Goal: Transaction & Acquisition: Book appointment/travel/reservation

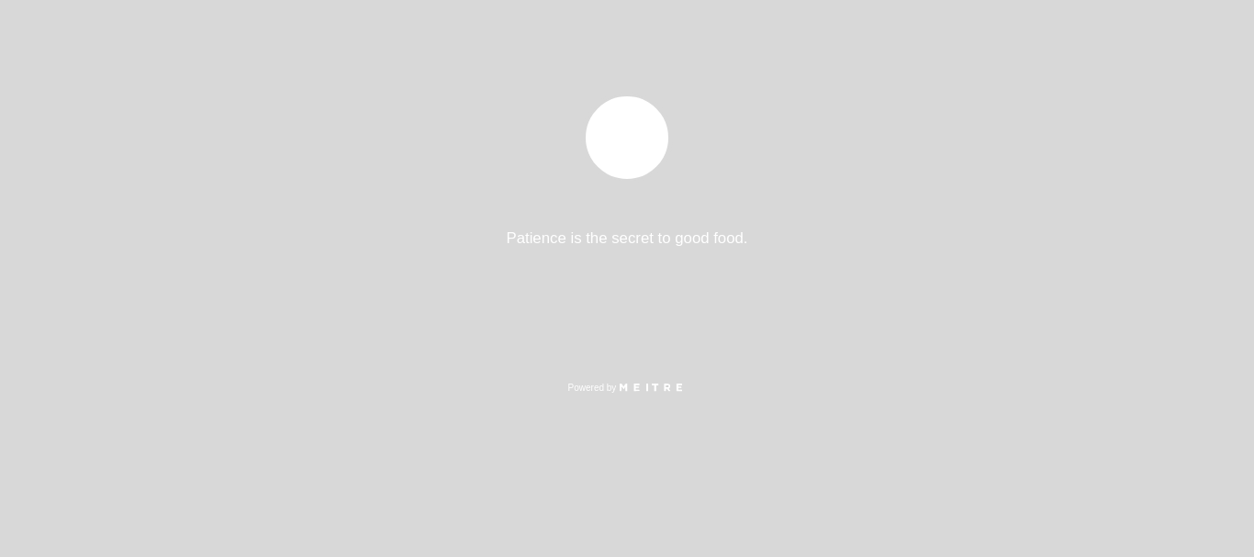
select select "es"
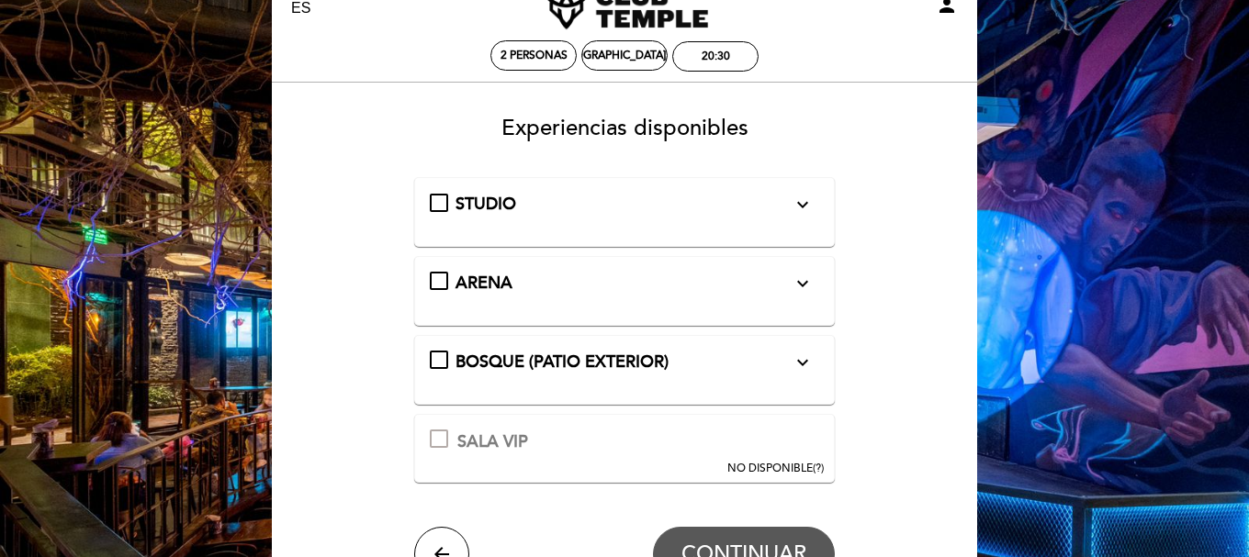
scroll to position [92, 0]
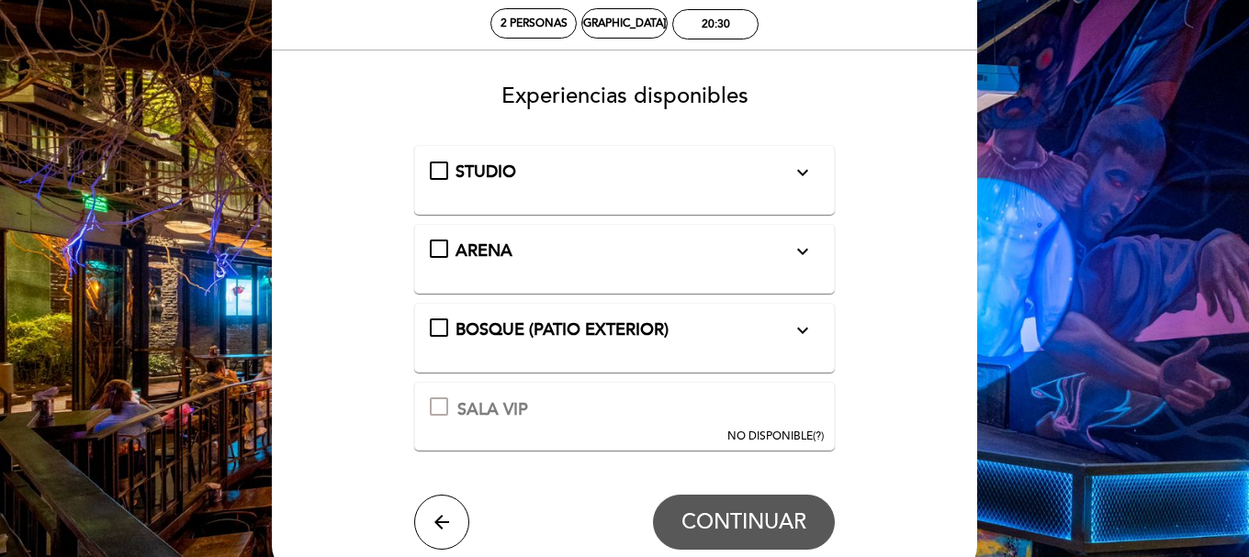
click at [809, 174] on icon "expand_more" at bounding box center [803, 173] width 22 height 22
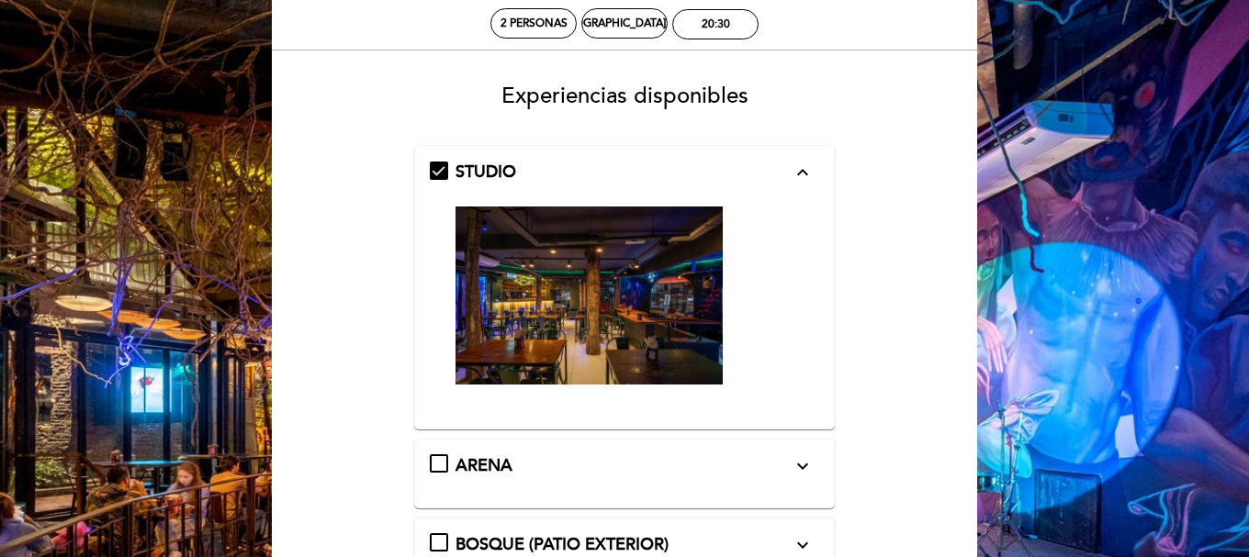
click at [797, 174] on icon "expand_less" at bounding box center [803, 173] width 22 height 22
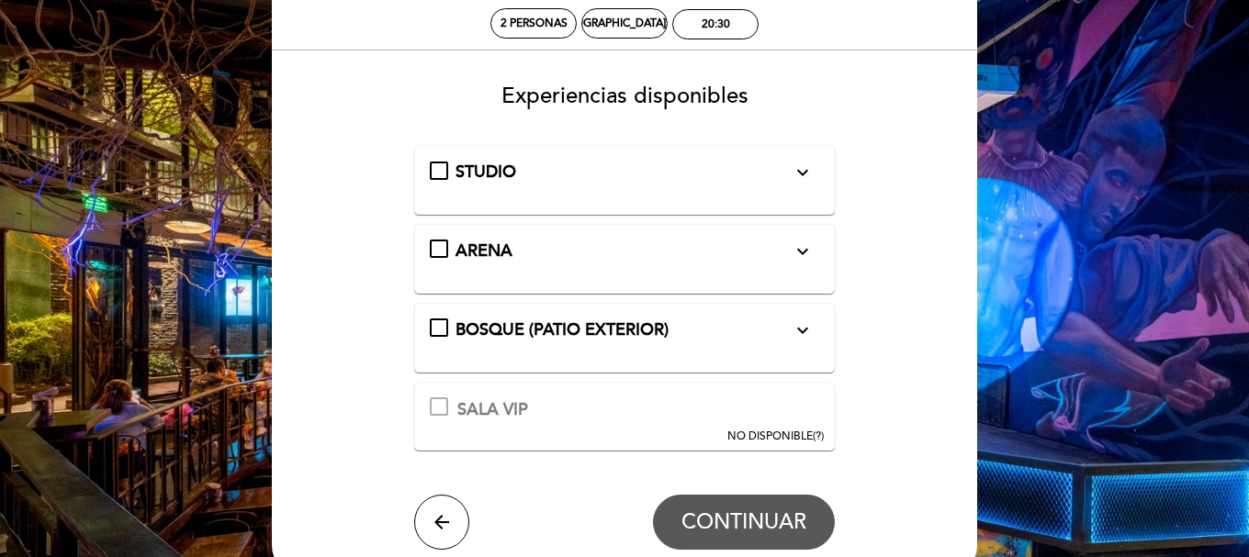
click at [818, 246] on button "expand_more" at bounding box center [802, 252] width 33 height 24
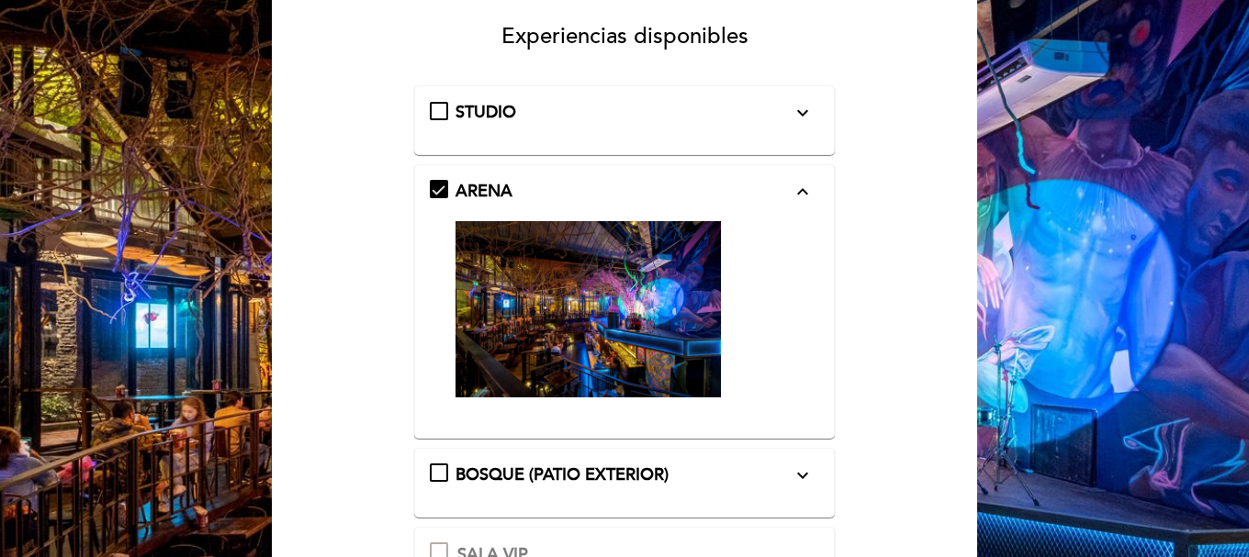
scroll to position [184, 0]
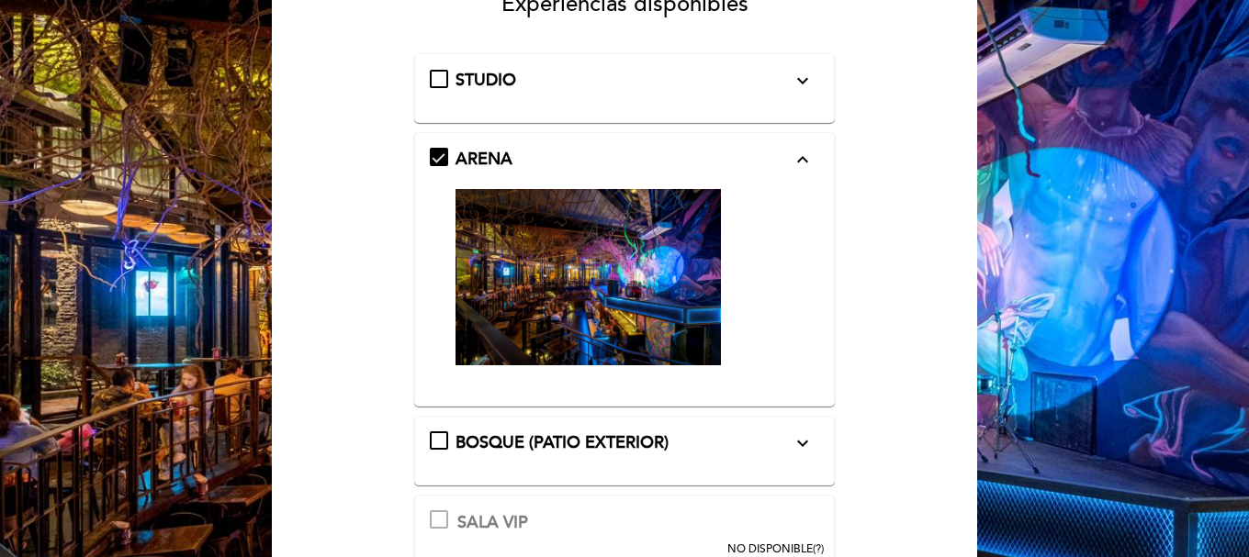
click at [806, 167] on icon "expand_less" at bounding box center [803, 160] width 22 height 22
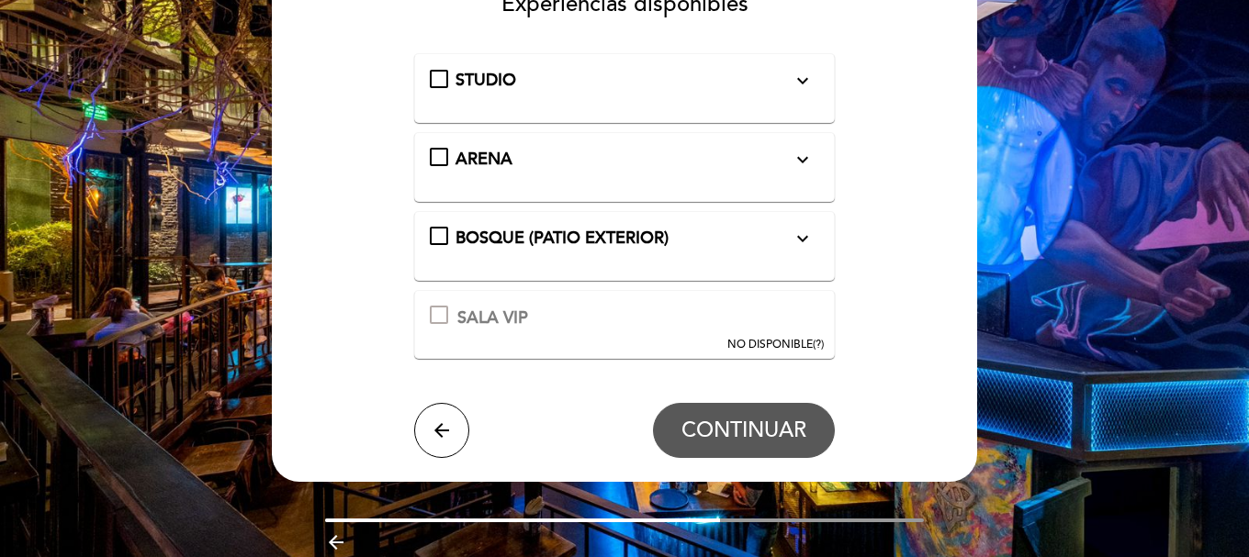
click at [805, 242] on icon "expand_more" at bounding box center [803, 239] width 22 height 22
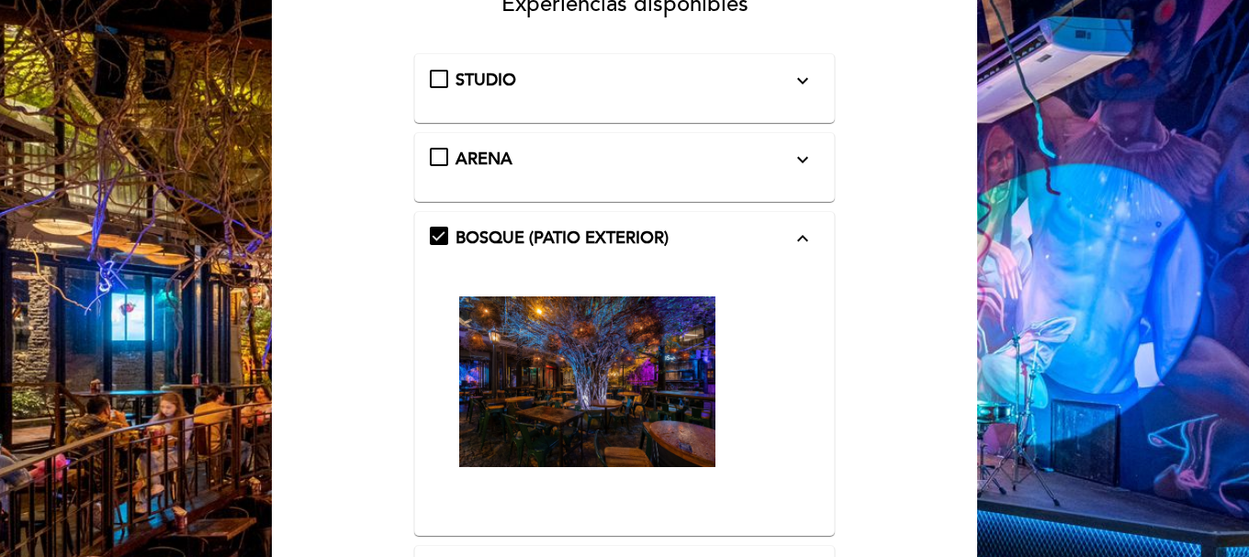
click at [807, 240] on icon "expand_less" at bounding box center [803, 239] width 22 height 22
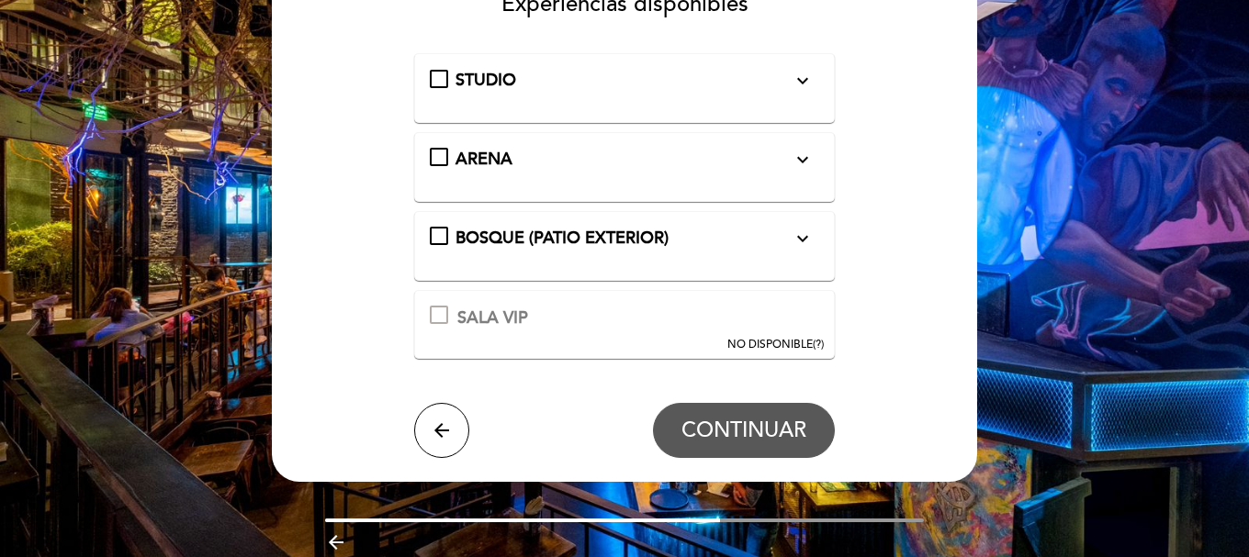
click at [813, 155] on icon "expand_more" at bounding box center [803, 160] width 22 height 22
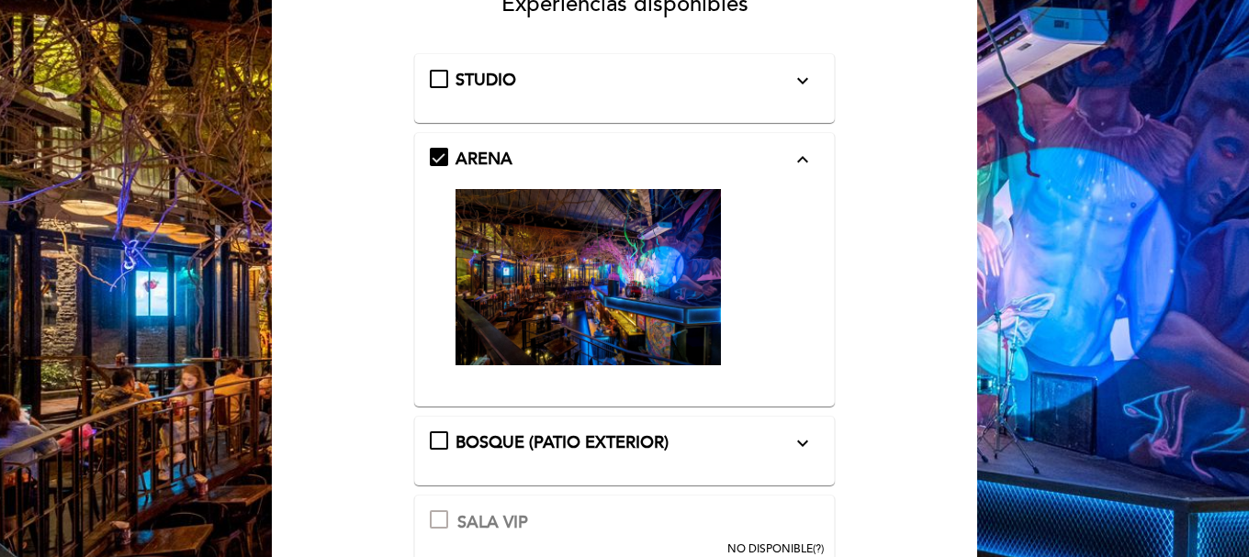
click at [803, 74] on icon "expand_more" at bounding box center [803, 81] width 22 height 22
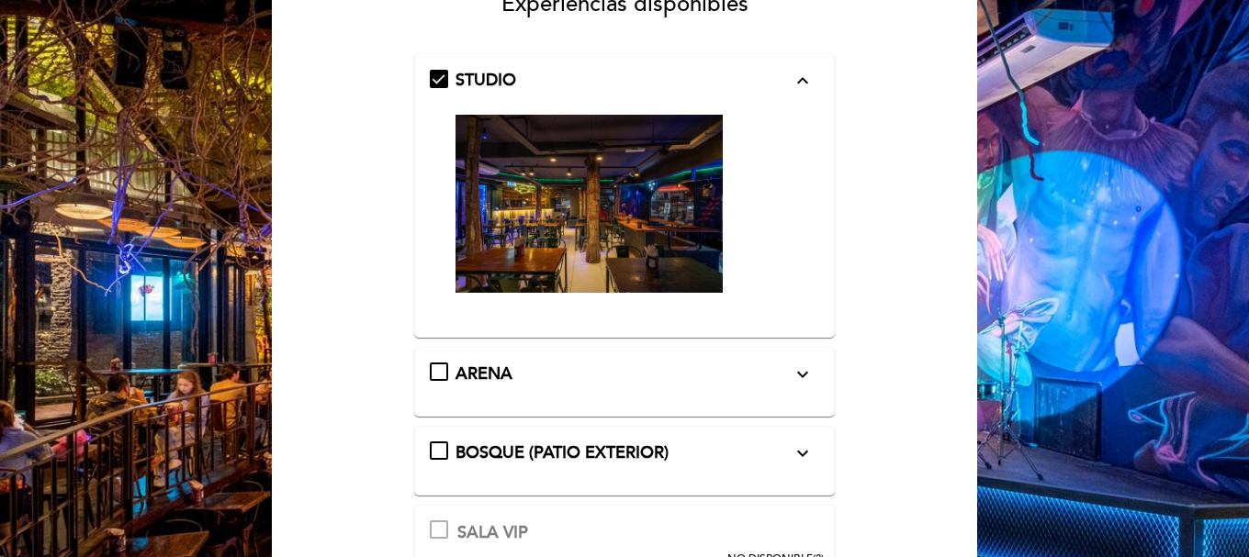
click at [803, 74] on icon "expand_less" at bounding box center [803, 81] width 22 height 22
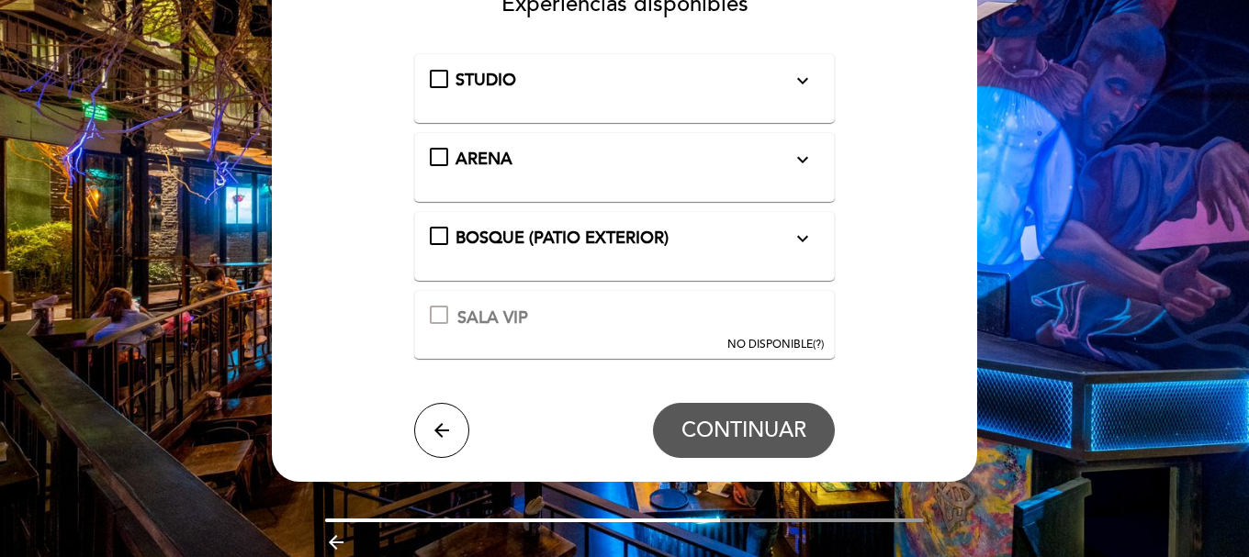
click at [809, 157] on icon "expand_more" at bounding box center [803, 160] width 22 height 22
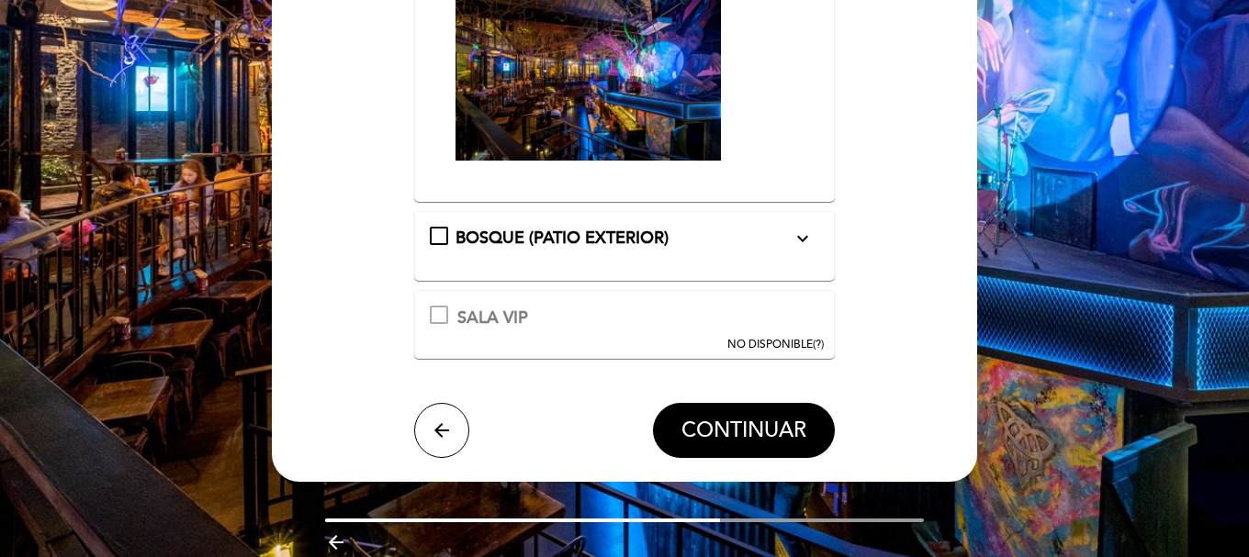
scroll to position [459, 0]
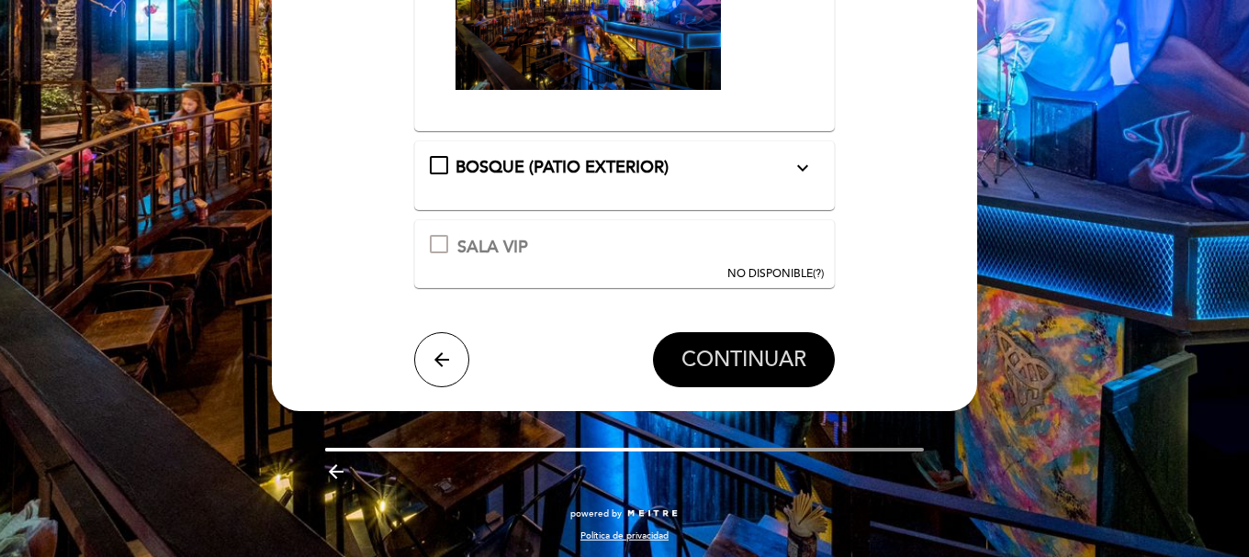
click at [787, 356] on span "CONTINUAR" at bounding box center [743, 360] width 125 height 26
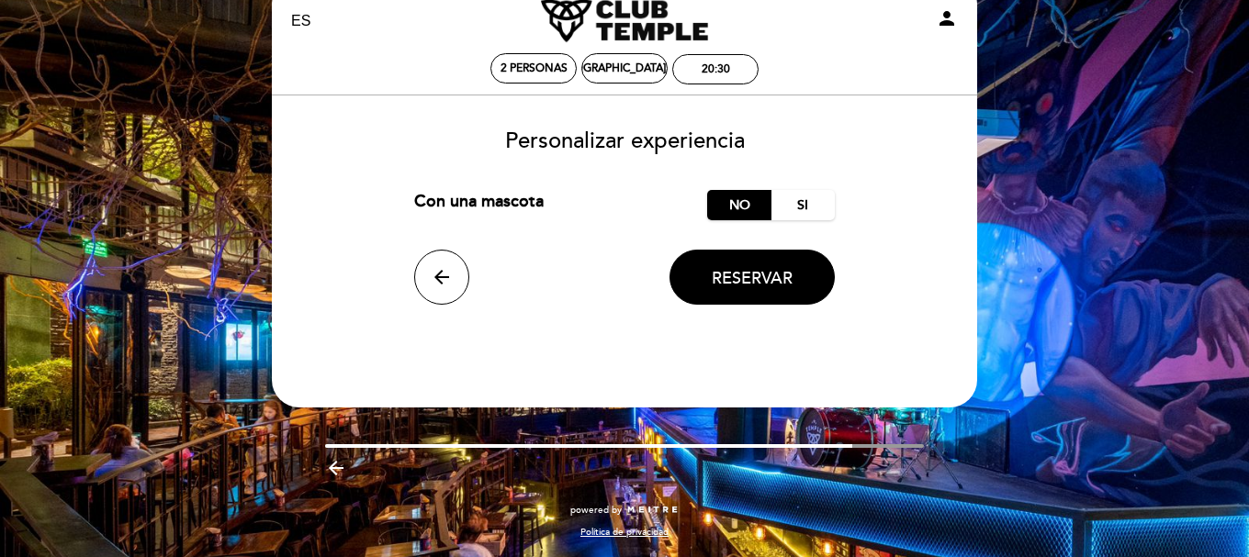
scroll to position [0, 0]
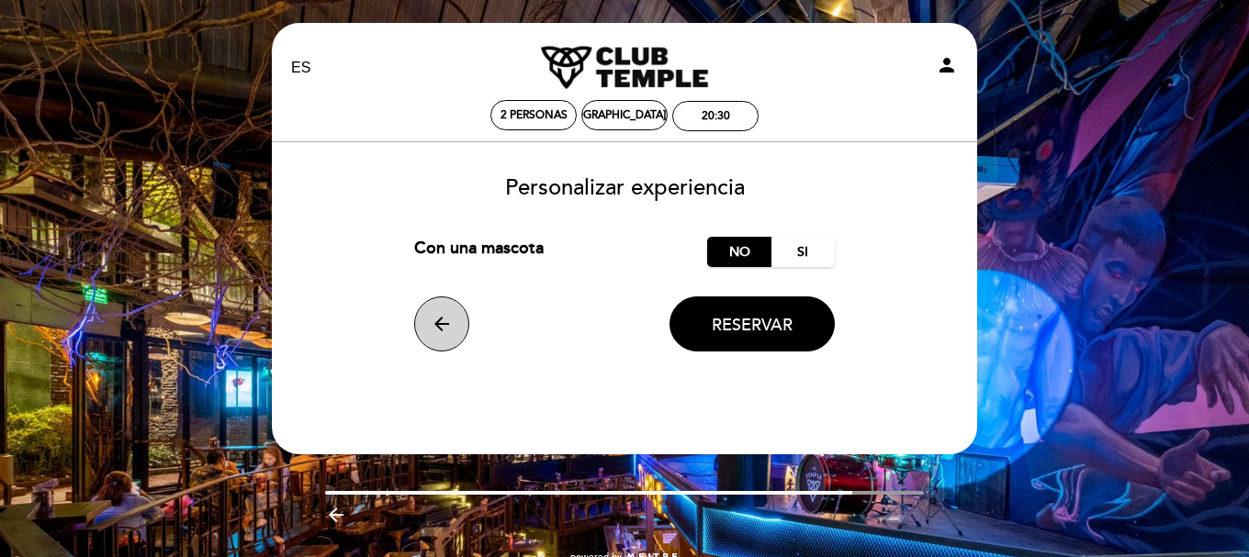
click at [420, 323] on button "arrow_back" at bounding box center [441, 324] width 55 height 55
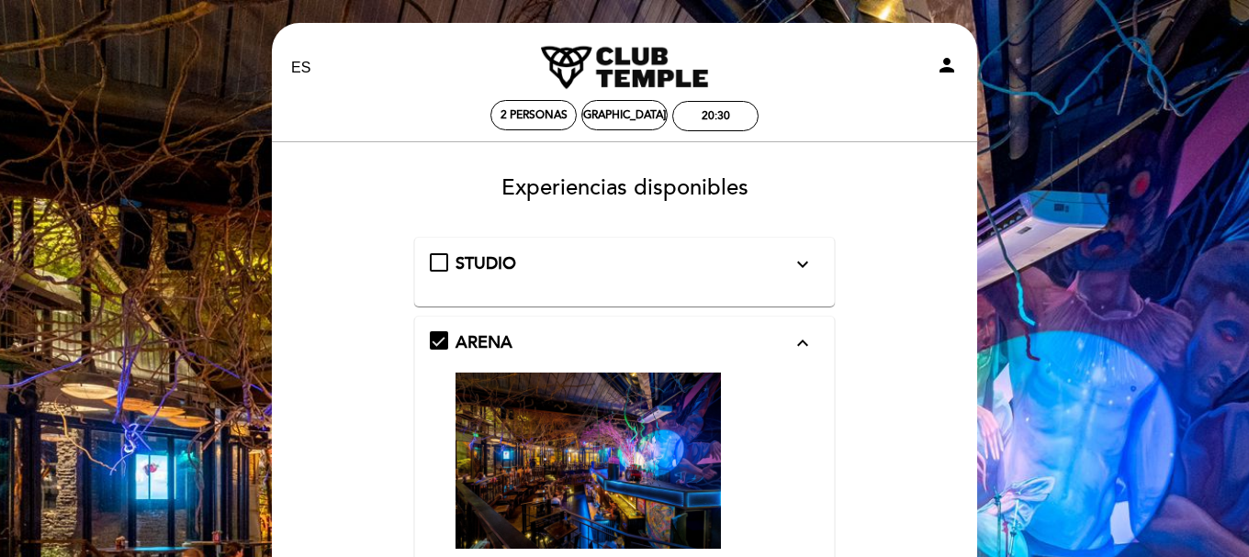
scroll to position [367, 0]
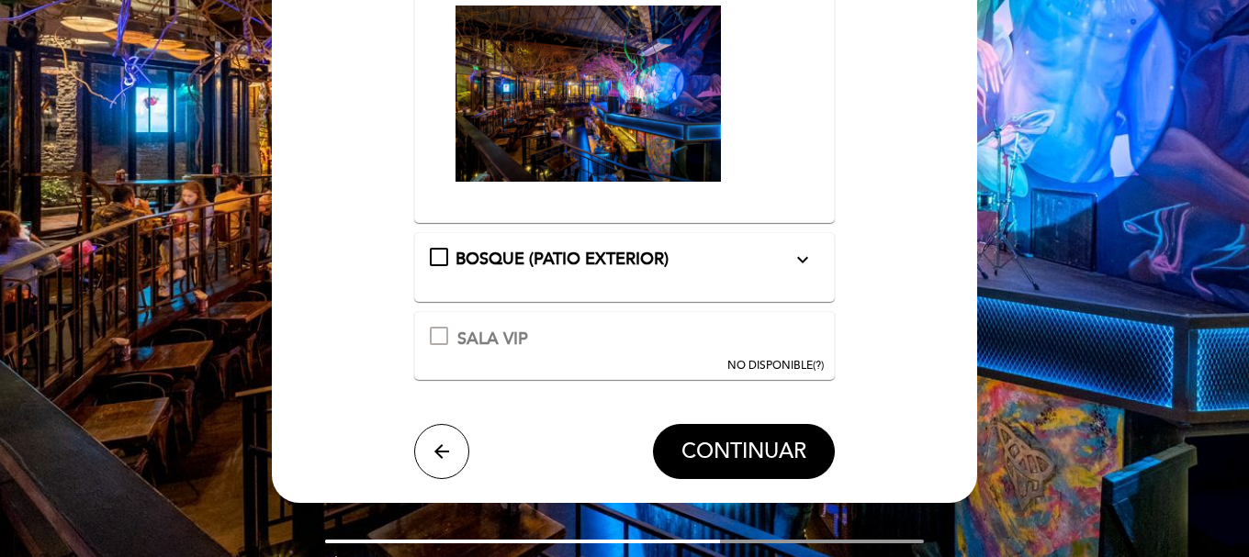
click at [555, 265] on span "BOSQUE (PATIO EXTERIOR)" at bounding box center [561, 259] width 213 height 20
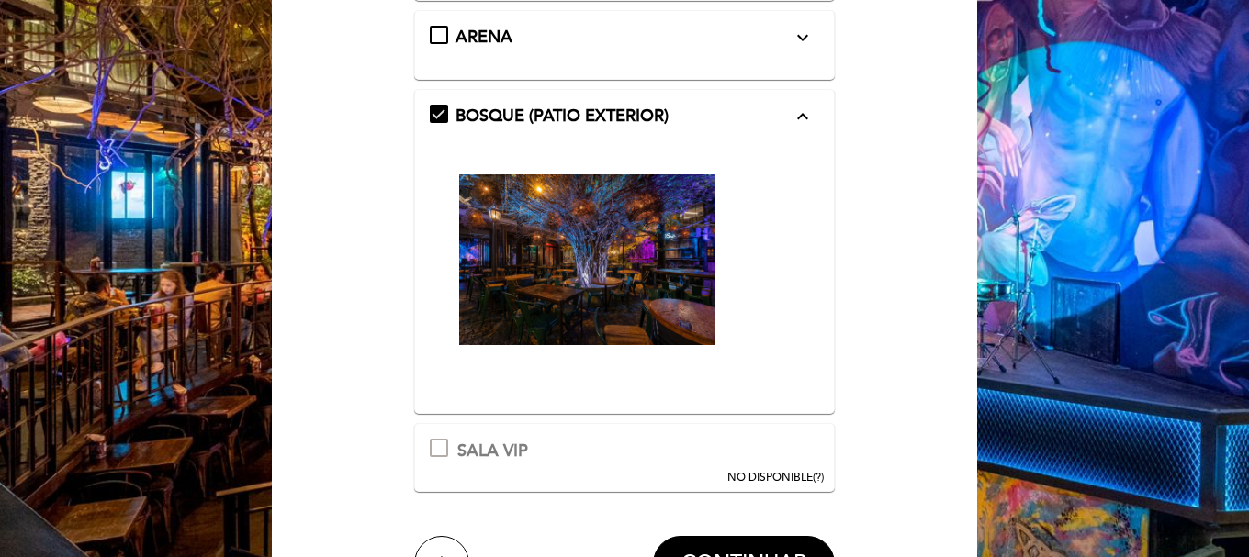
scroll to position [275, 0]
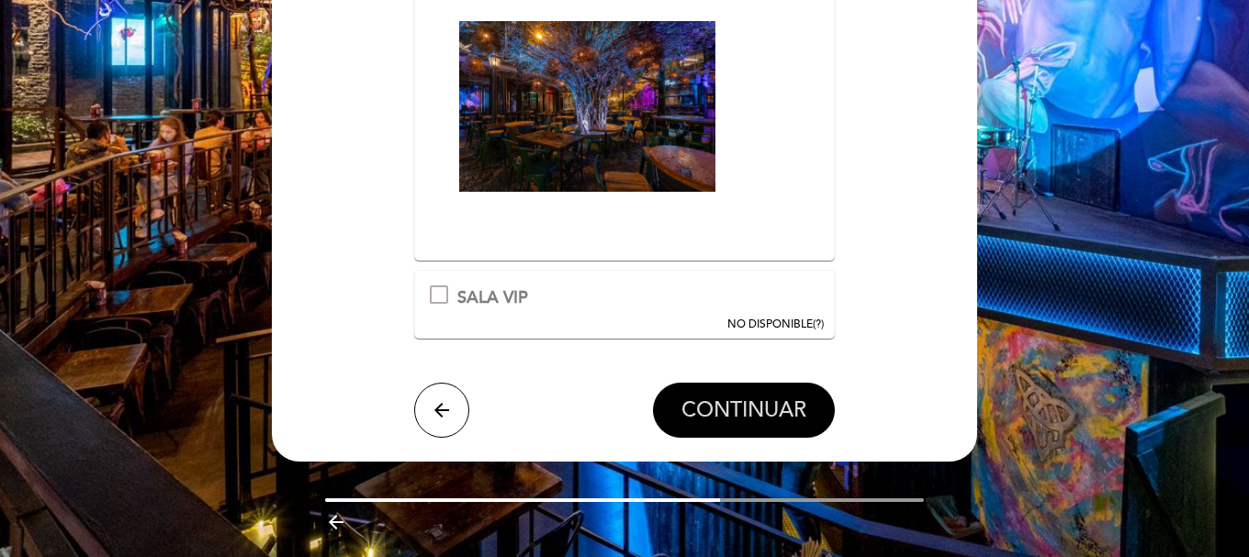
click at [774, 398] on span "CONTINUAR" at bounding box center [743, 411] width 125 height 26
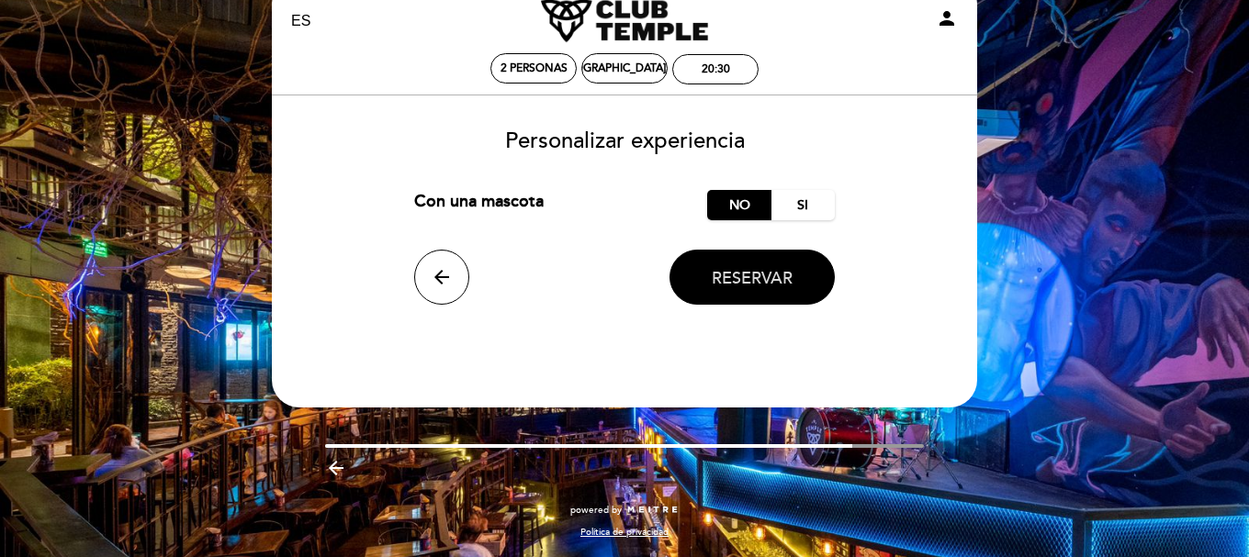
click at [724, 297] on button "Reservar" at bounding box center [751, 277] width 165 height 55
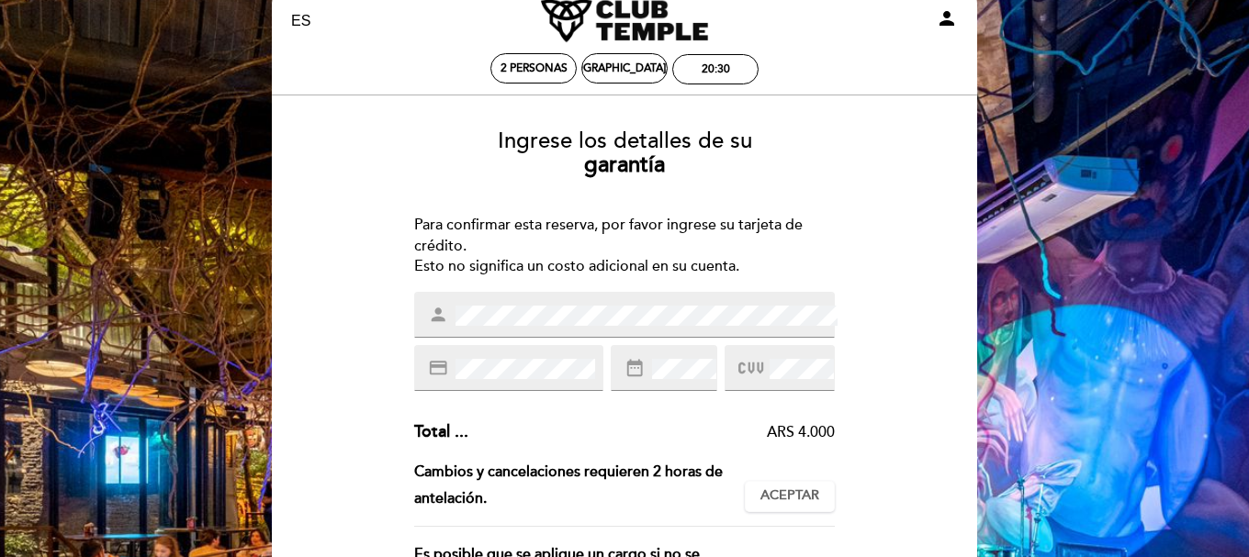
scroll to position [0, 0]
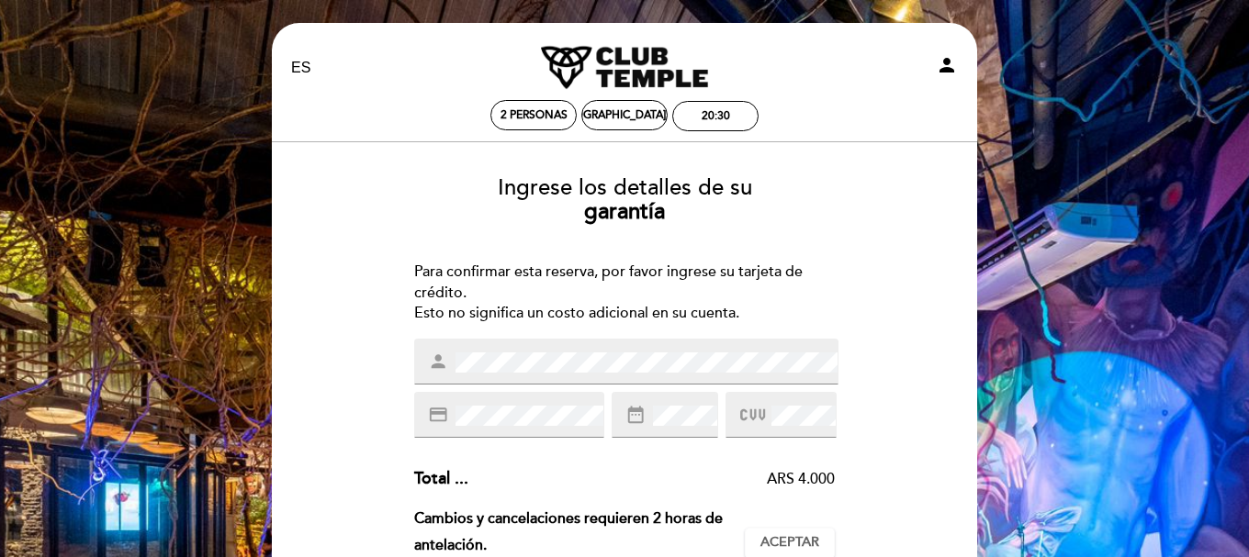
click at [557, 403] on div "credit_card" at bounding box center [509, 415] width 190 height 46
click at [625, 413] on div "date_range" at bounding box center [665, 415] width 107 height 46
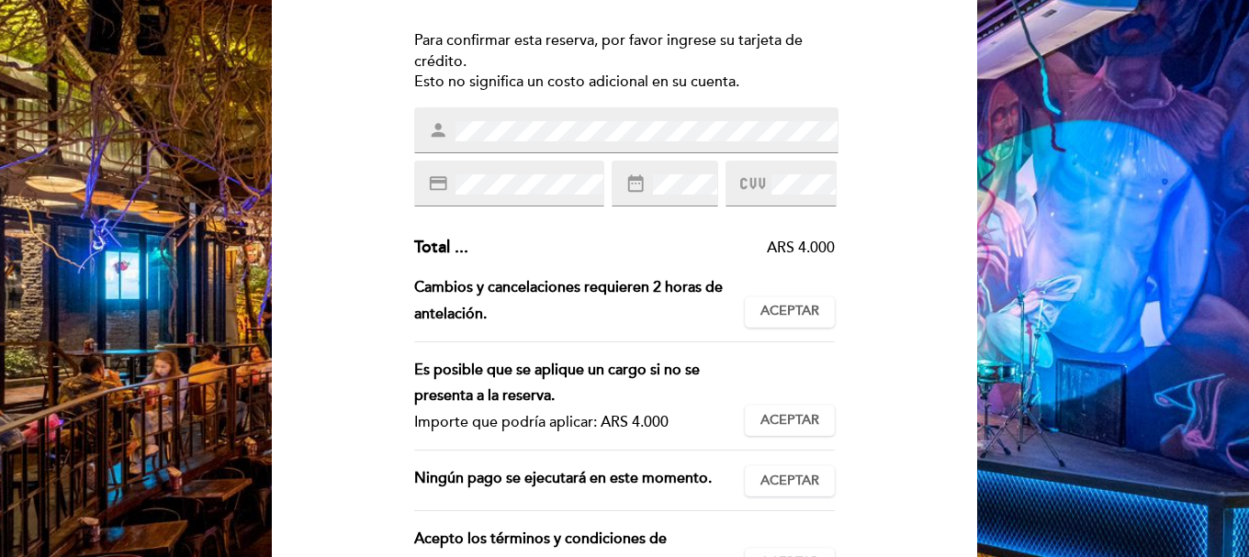
scroll to position [275, 0]
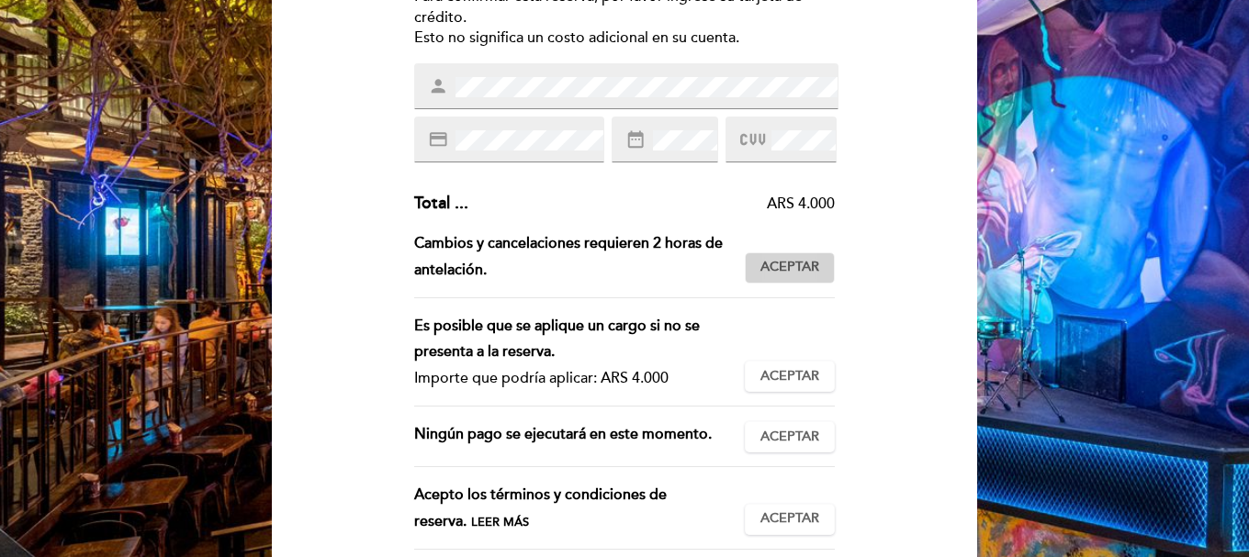
click at [803, 269] on span "Aceptar" at bounding box center [789, 267] width 59 height 19
click at [803, 371] on span "Aceptar" at bounding box center [789, 376] width 59 height 19
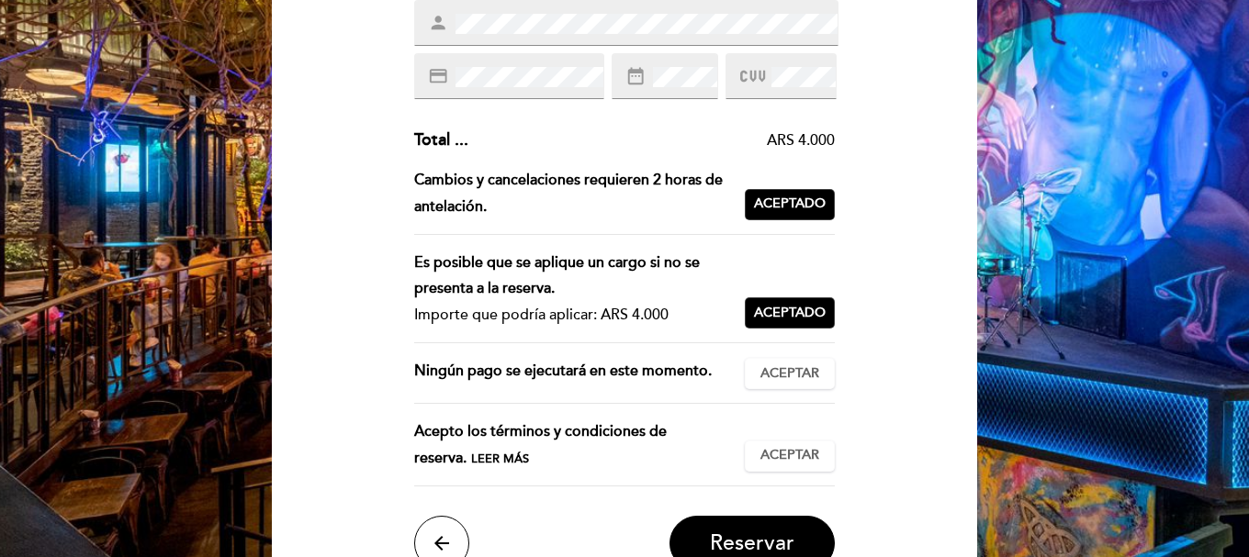
scroll to position [367, 0]
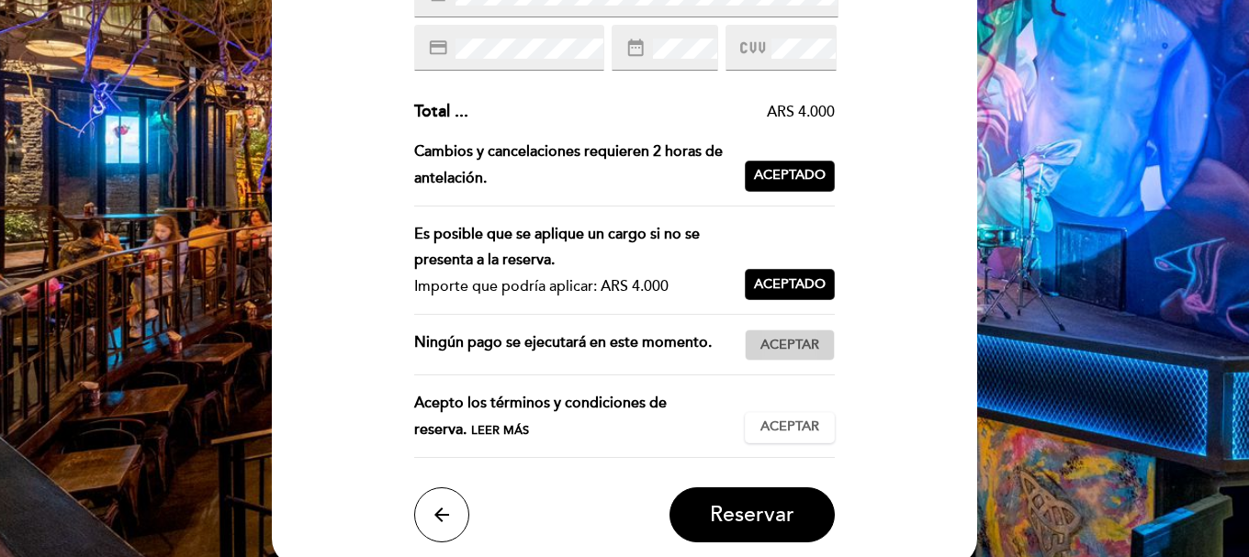
click at [803, 345] on span "Aceptar" at bounding box center [789, 345] width 59 height 19
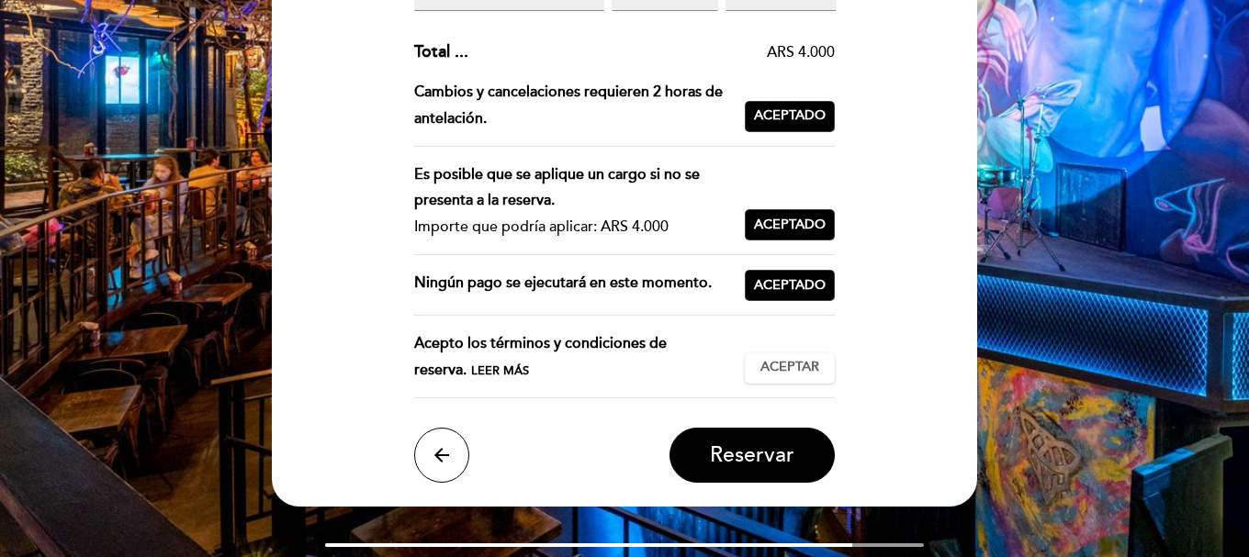
scroll to position [459, 0]
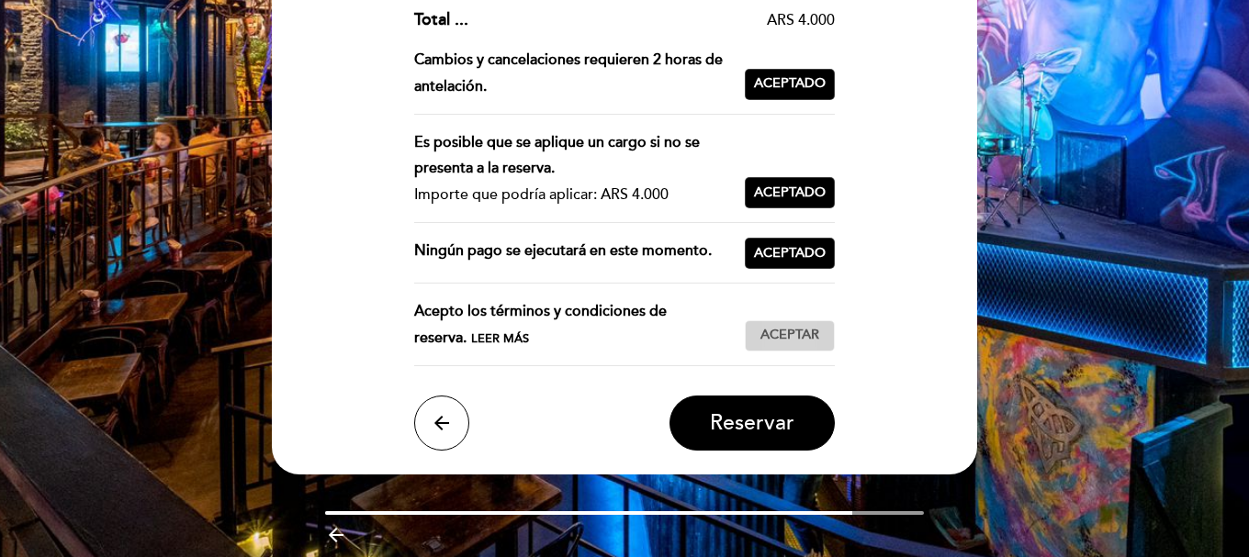
click at [824, 341] on button "Aceptar Aceptado" at bounding box center [790, 335] width 90 height 31
click at [802, 426] on button "Reservar" at bounding box center [751, 423] width 165 height 55
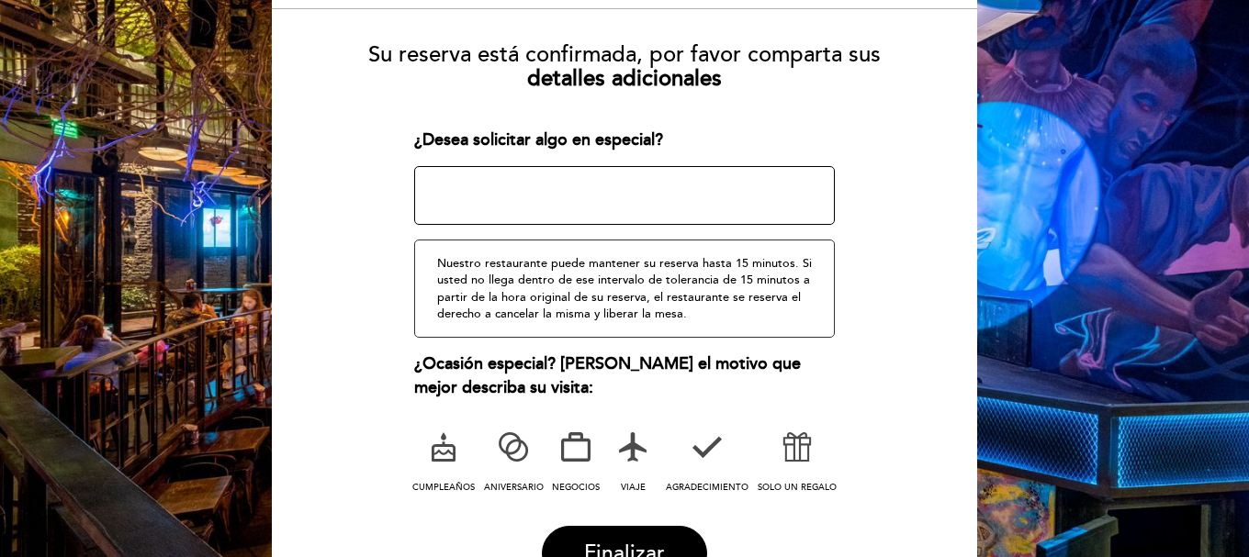
scroll to position [92, 0]
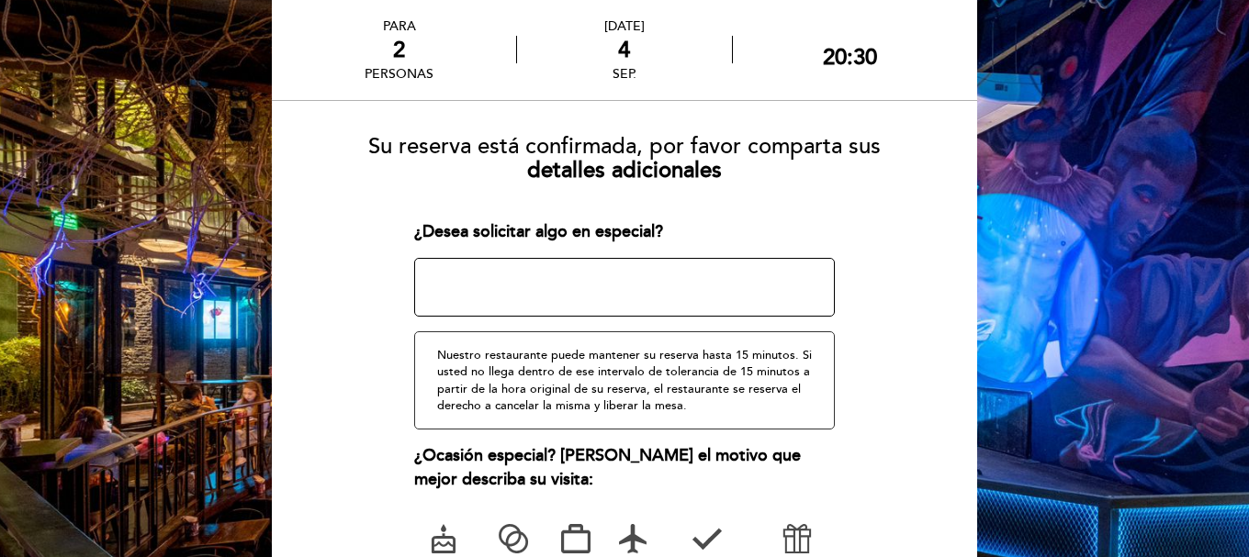
click at [706, 296] on textarea at bounding box center [624, 287] width 421 height 59
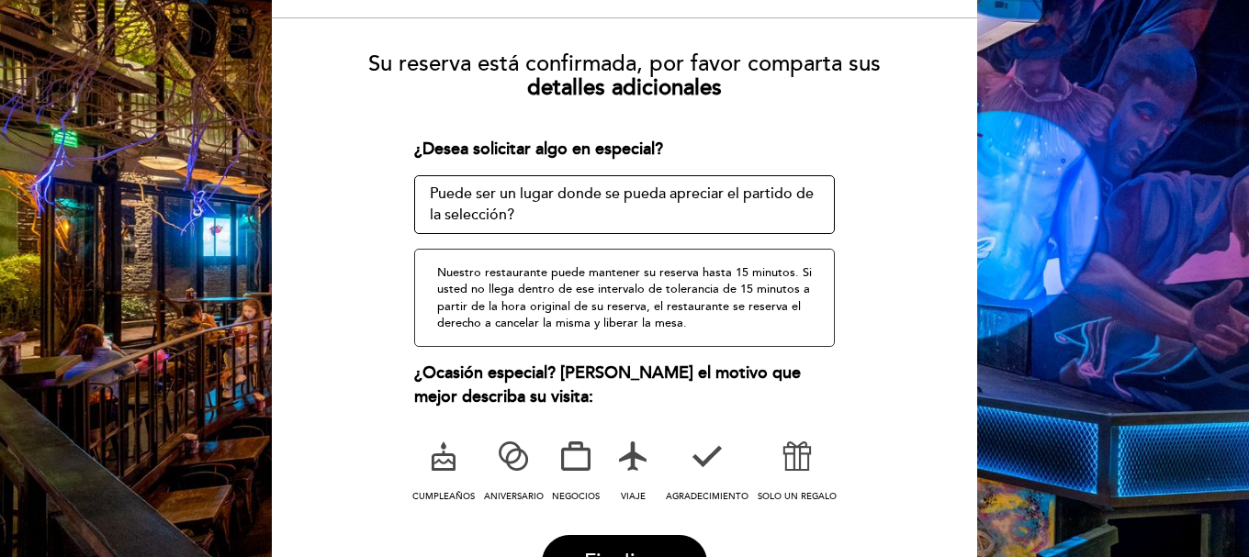
scroll to position [322, 0]
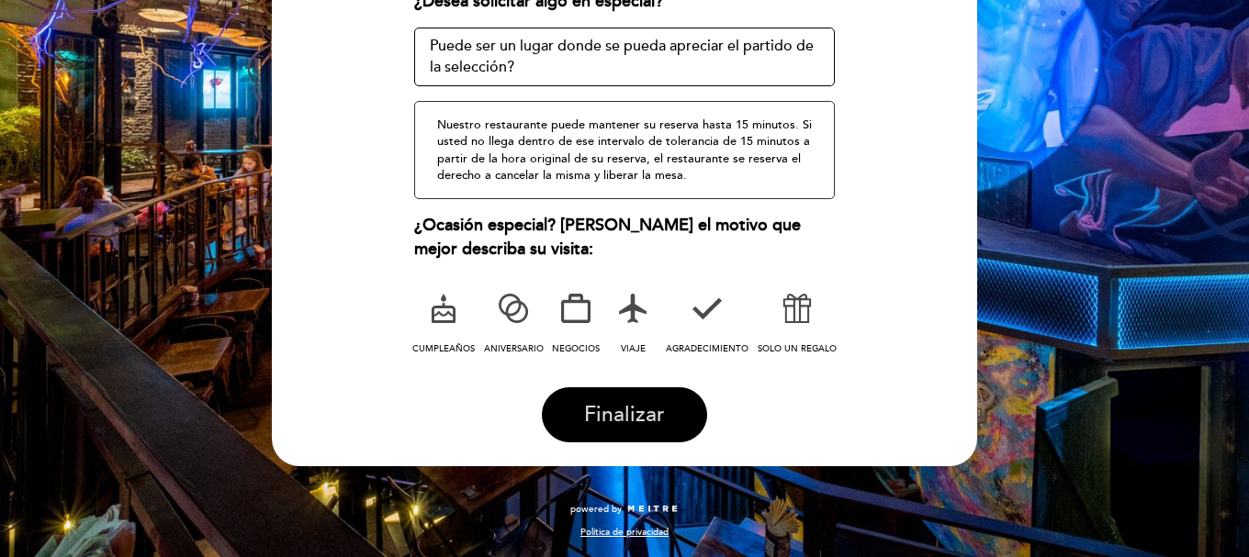
type textarea "Puede ser un lugar donde se pueda apreciar el partido de la selección?"
click at [655, 400] on button "Finalizar" at bounding box center [624, 414] width 165 height 55
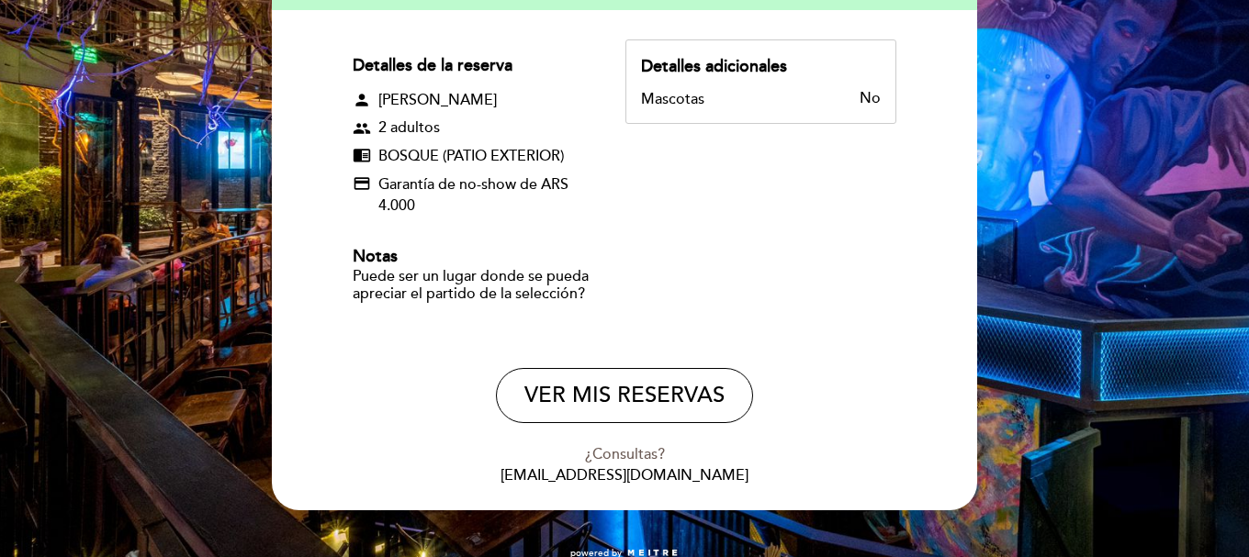
scroll to position [275, 0]
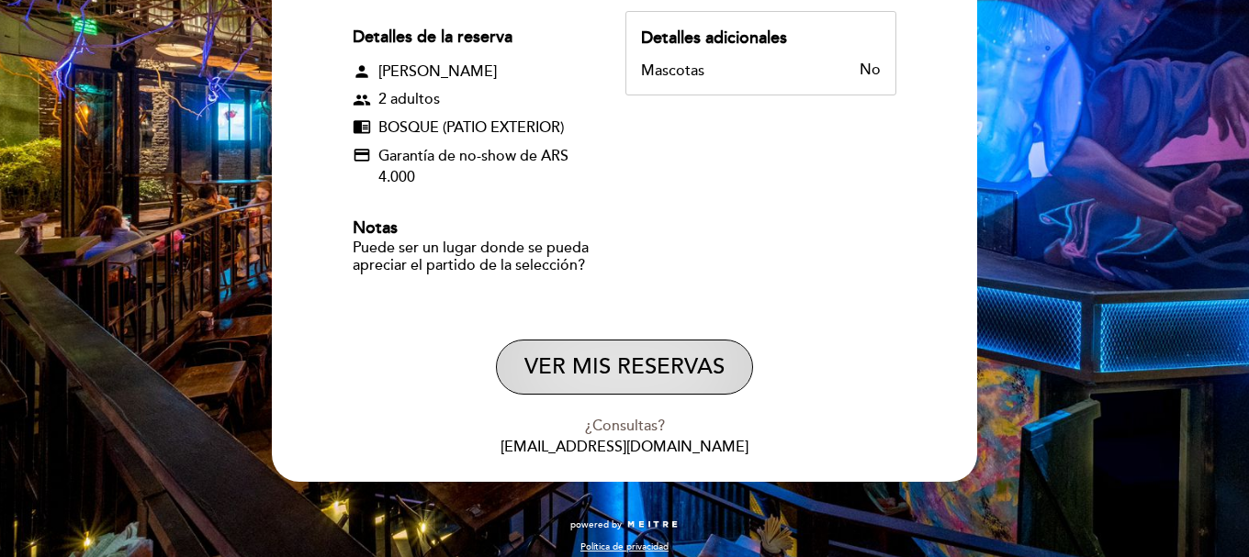
click at [660, 368] on button "VER MIS RESERVAS" at bounding box center [624, 367] width 257 height 55
select select "es"
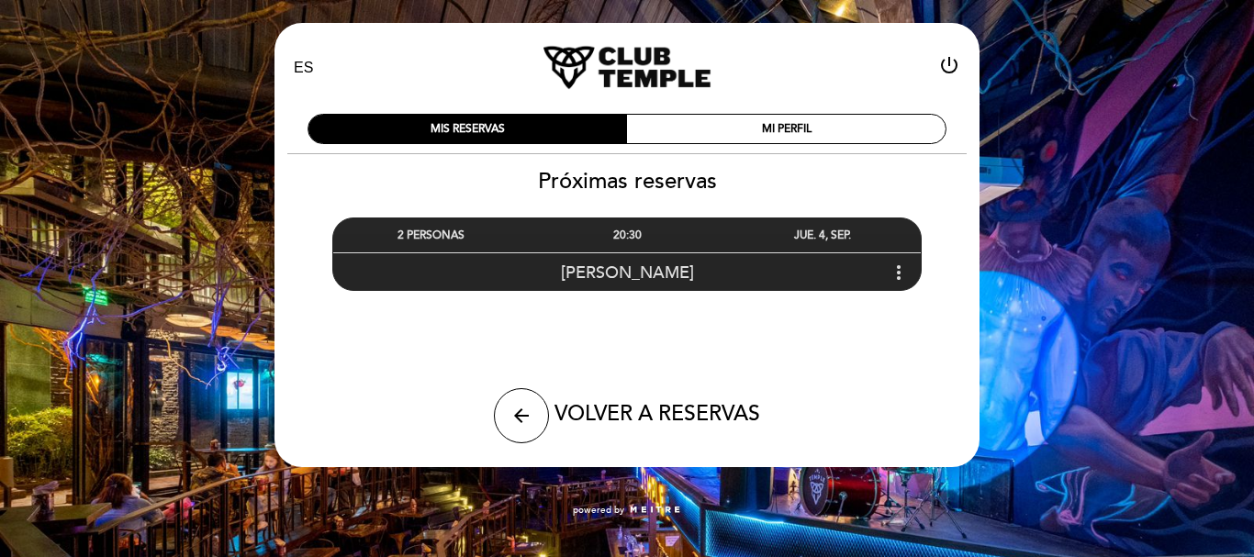
click at [898, 282] on icon "more_vert" at bounding box center [899, 273] width 22 height 22
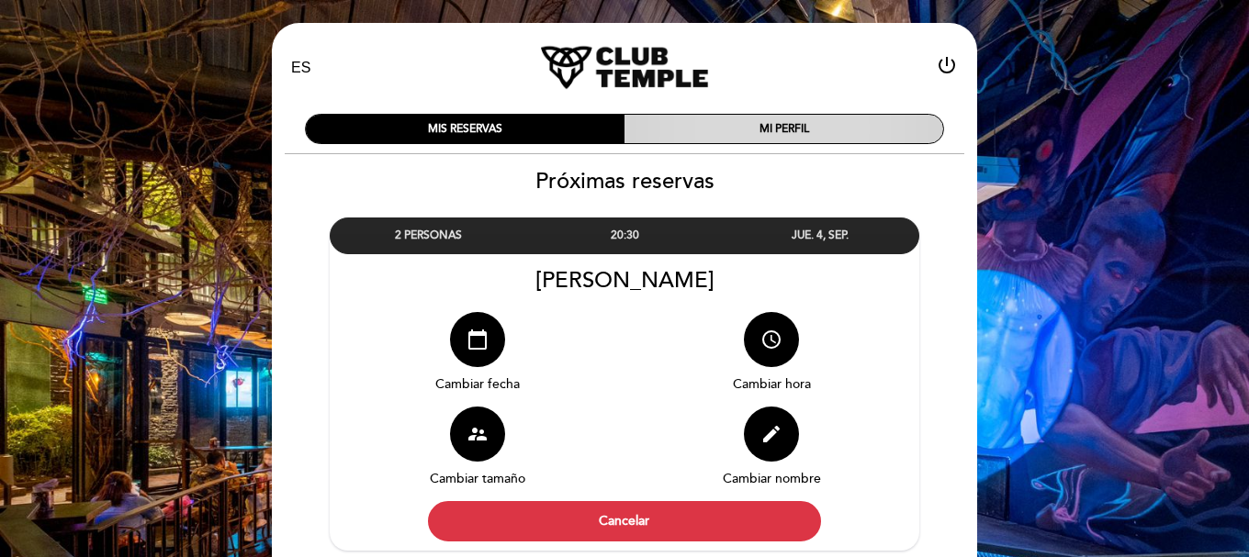
click at [725, 126] on div "MI PERFIL" at bounding box center [783, 129] width 319 height 28
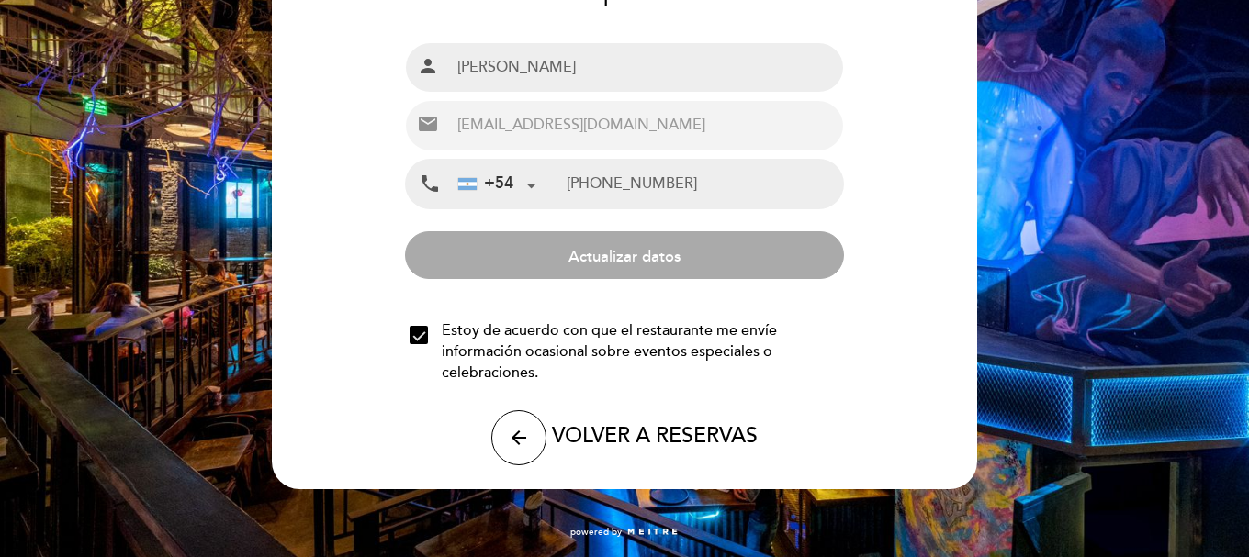
scroll to position [190, 0]
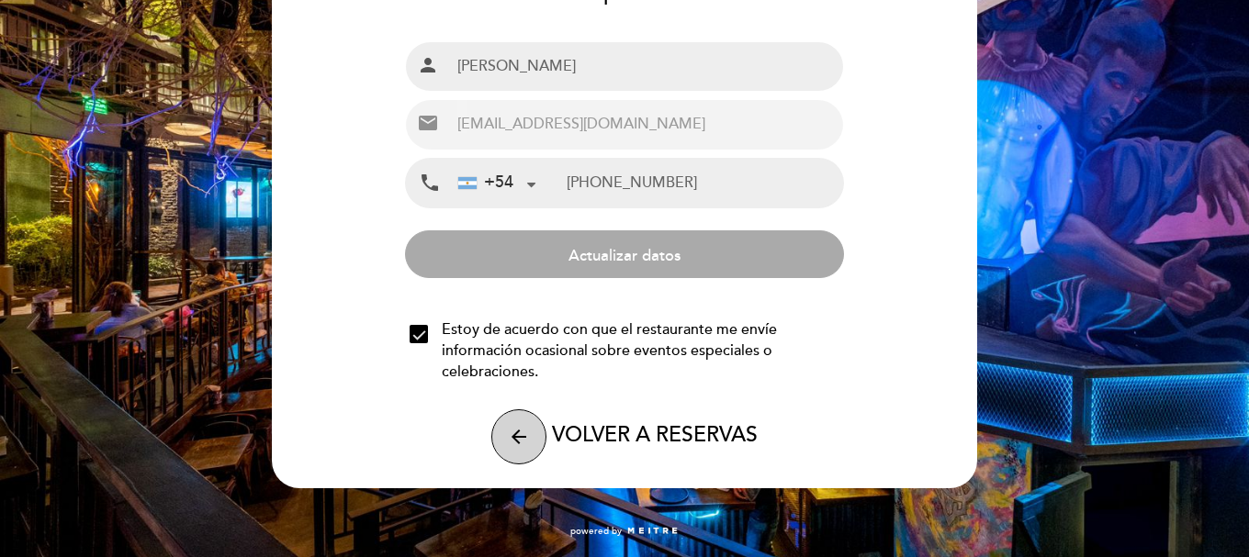
click at [535, 432] on button "arrow_back" at bounding box center [518, 437] width 55 height 55
select select "es"
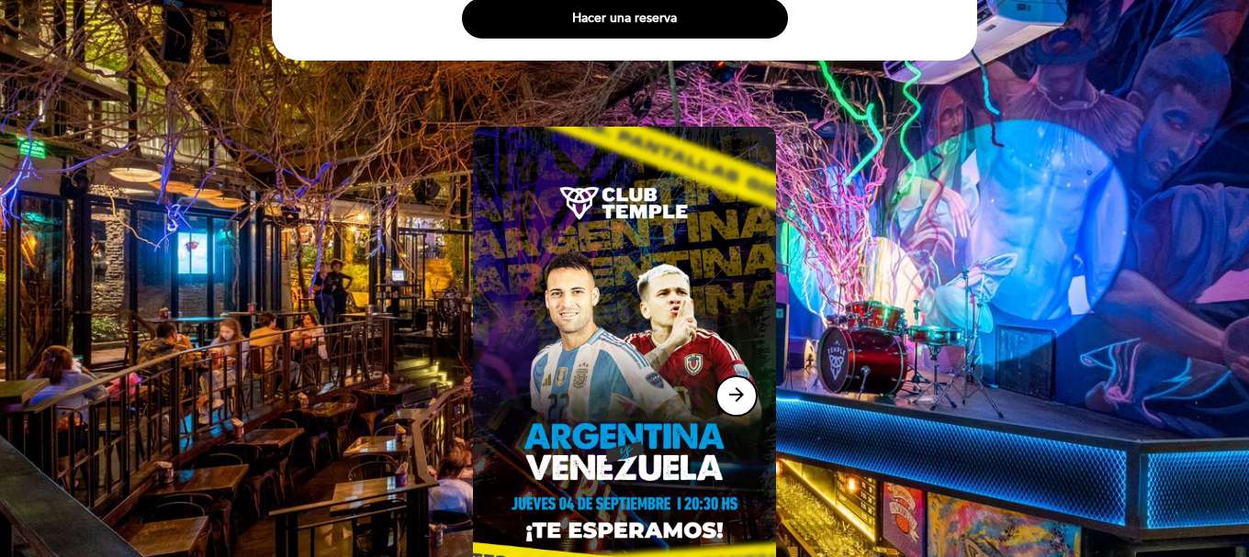
scroll to position [375, 0]
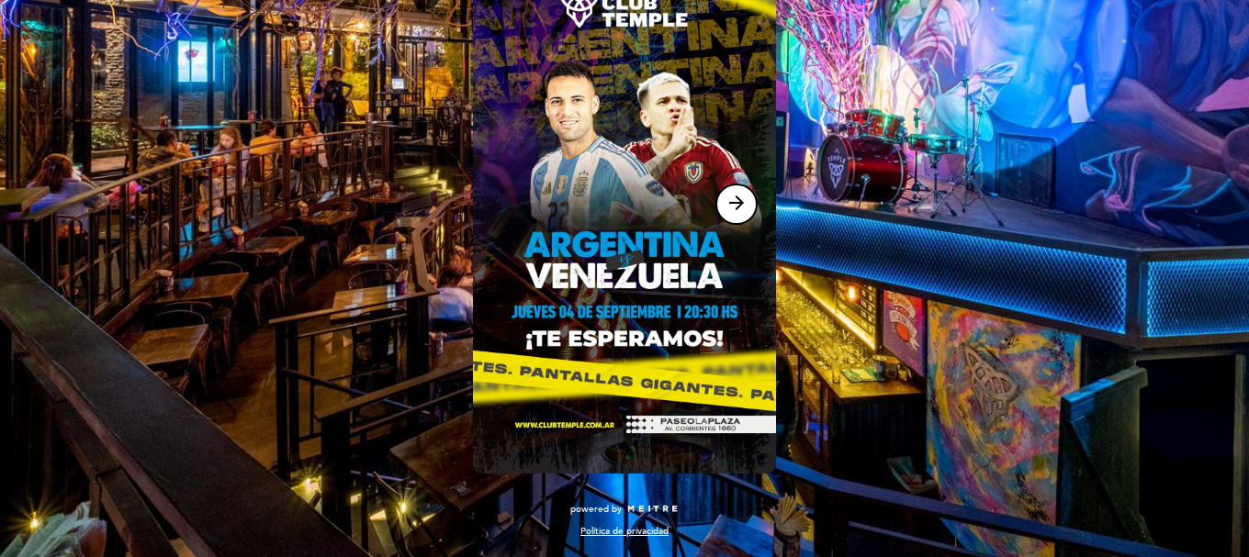
click at [665, 232] on img at bounding box center [624, 204] width 303 height 539
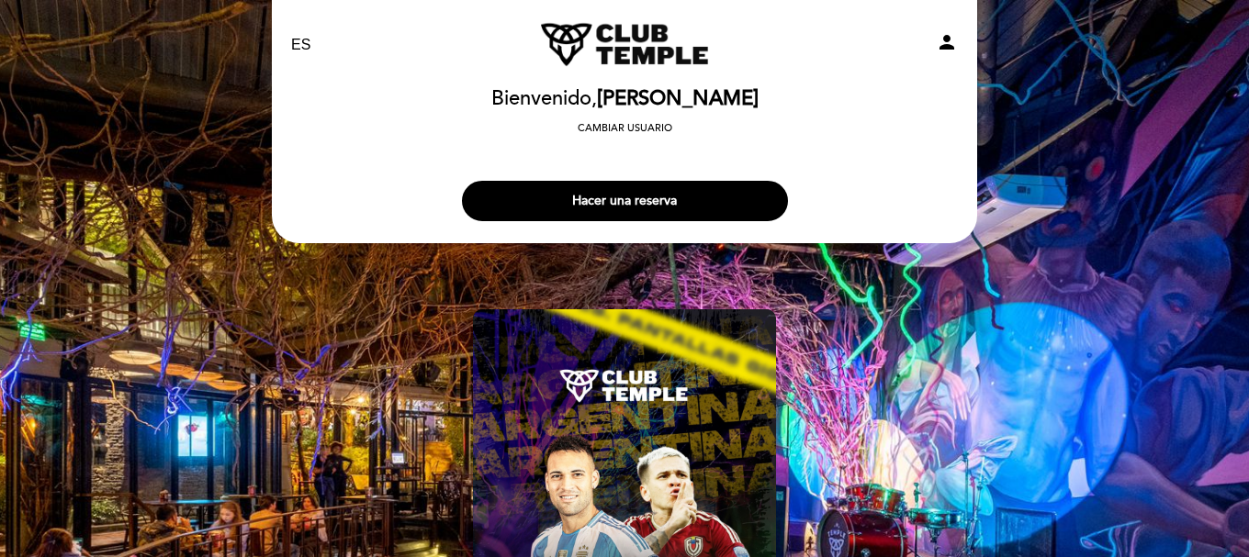
click at [944, 45] on icon "person" at bounding box center [947, 42] width 22 height 22
select select "es"
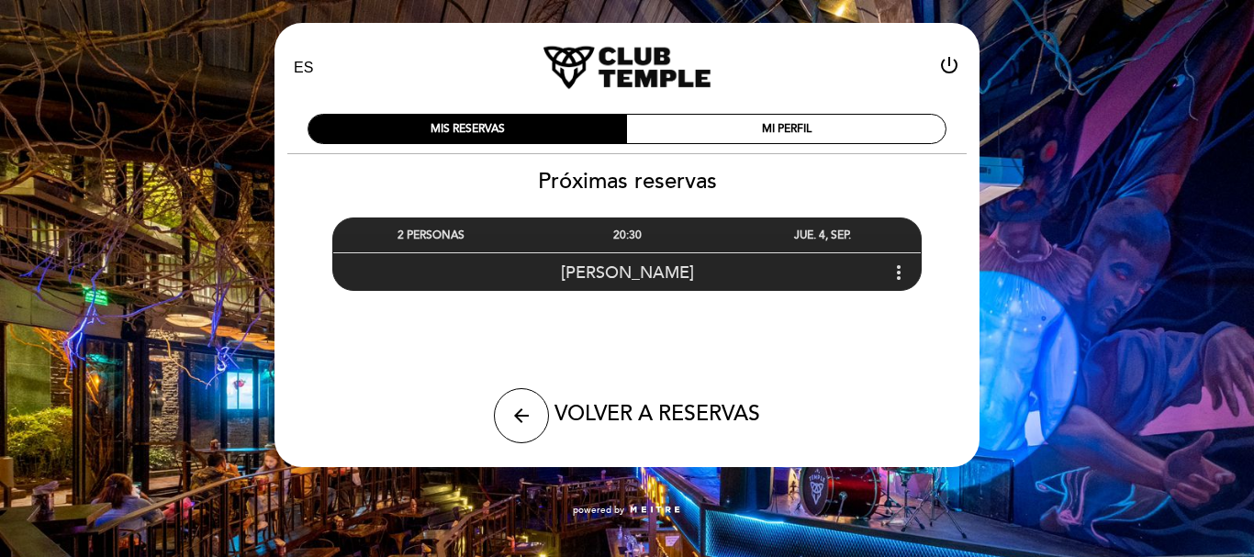
click at [896, 262] on icon "more_vert" at bounding box center [899, 273] width 22 height 22
